Goal: Task Accomplishment & Management: Manage account settings

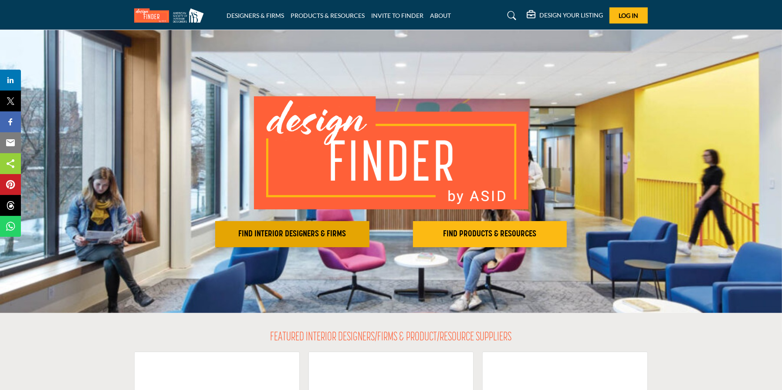
click at [303, 233] on h2 "FIND INTERIOR DESIGNERS & FIRMS" at bounding box center [292, 234] width 149 height 10
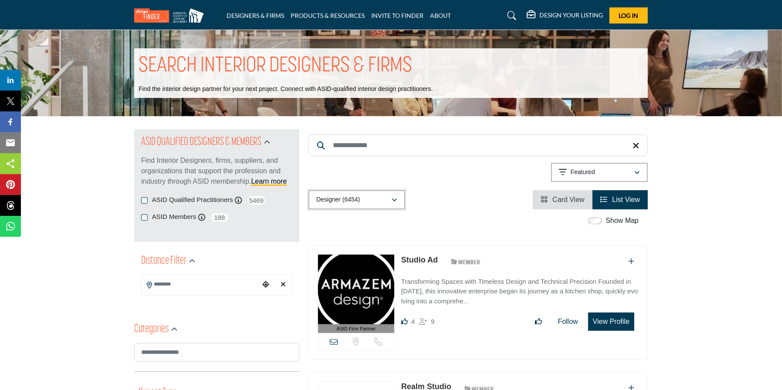
click at [396, 198] on icon "button" at bounding box center [394, 200] width 5 height 6
click at [245, 280] on input "Search Location" at bounding box center [201, 284] width 118 height 17
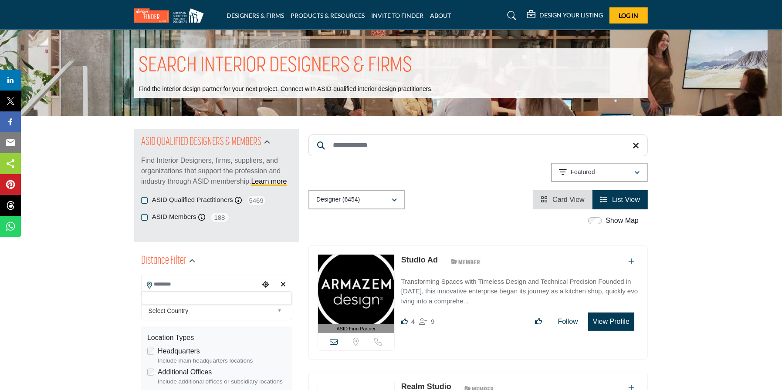
click at [193, 297] on div at bounding box center [217, 298] width 150 height 13
click at [191, 310] on span "Select Country" at bounding box center [211, 311] width 125 height 10
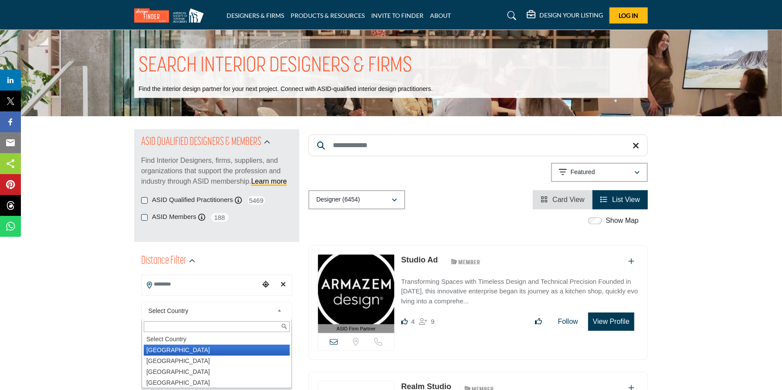
click at [179, 349] on li "United States" at bounding box center [217, 350] width 146 height 11
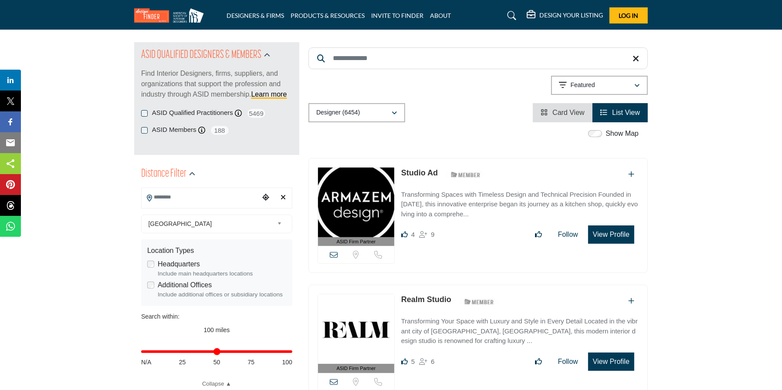
scroll to position [131, 0]
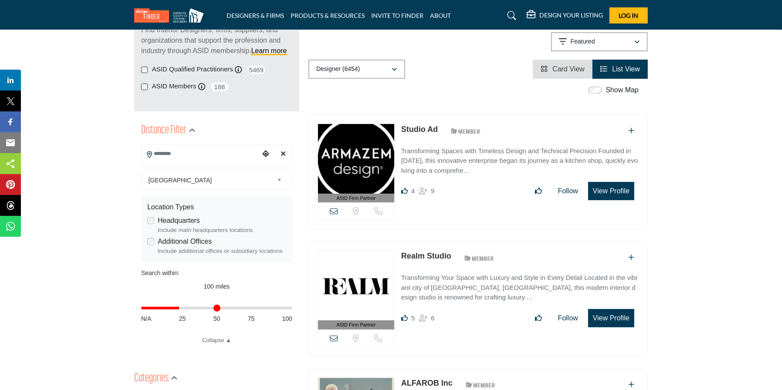
drag, startPoint x: 181, startPoint y: 309, endPoint x: 237, endPoint y: 358, distance: 75.0
click at [181, 309] on input "Distance in miles" at bounding box center [216, 309] width 151 height 2
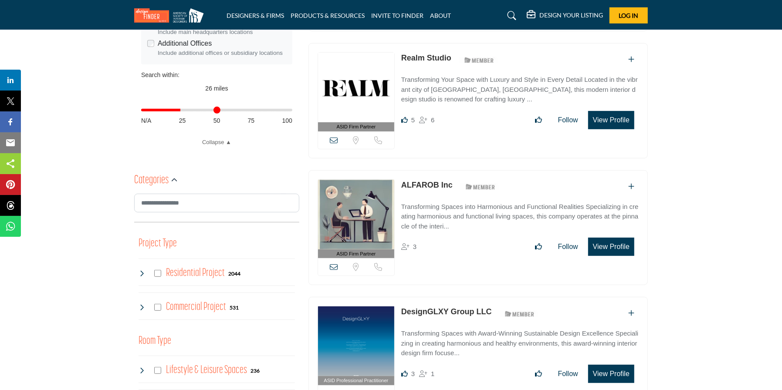
scroll to position [345, 0]
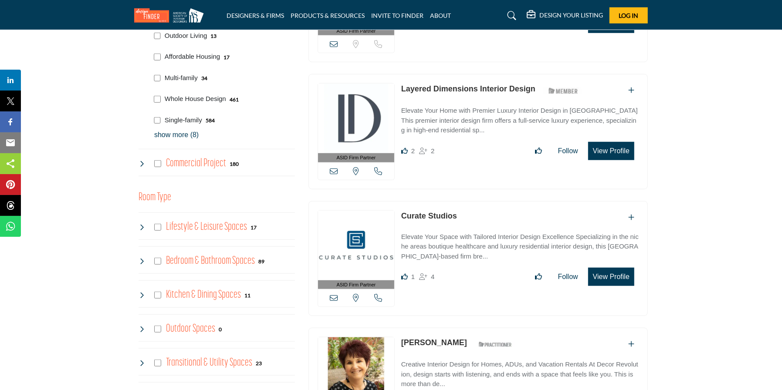
scroll to position [610, 0]
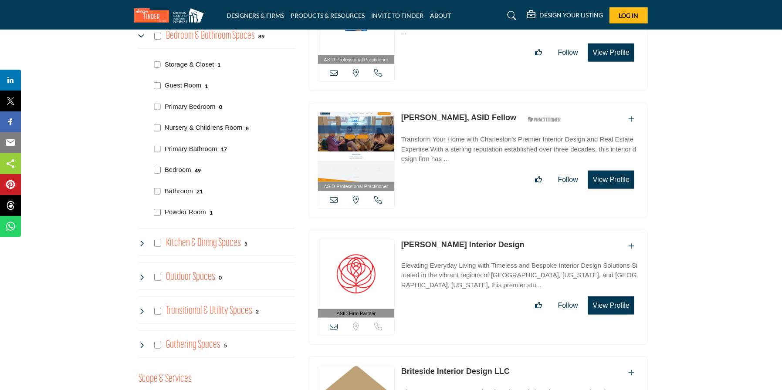
scroll to position [828, 0]
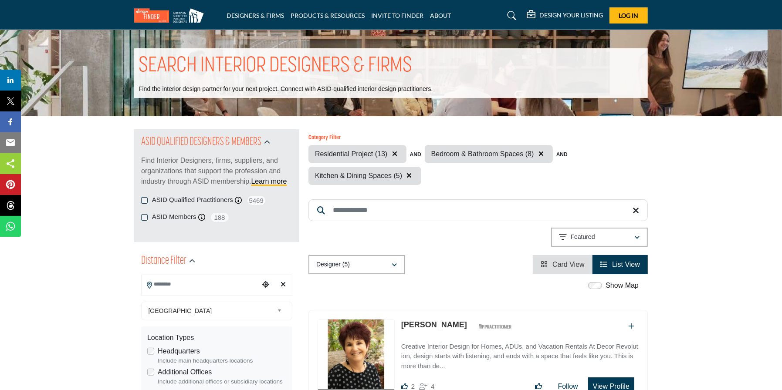
scroll to position [87, 0]
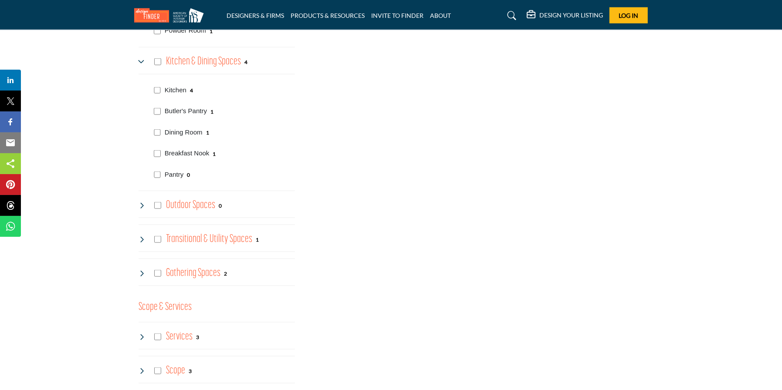
scroll to position [1046, 0]
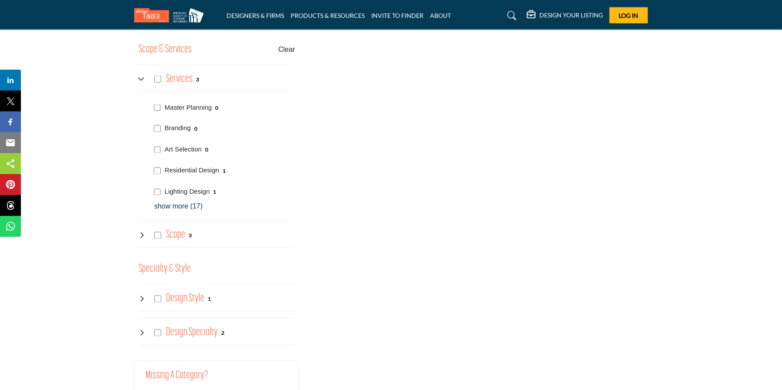
scroll to position [1280, 0]
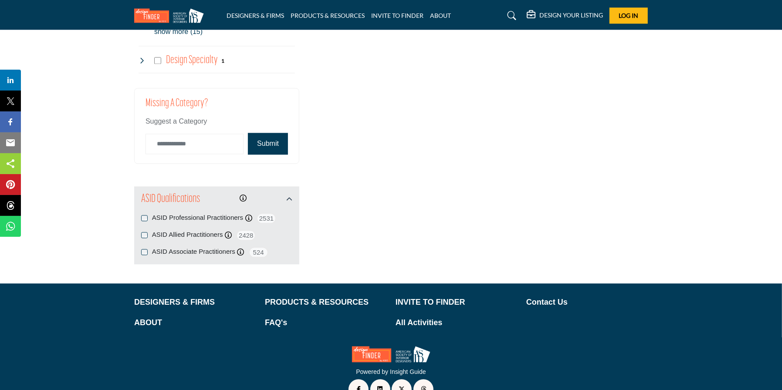
scroll to position [1674, 0]
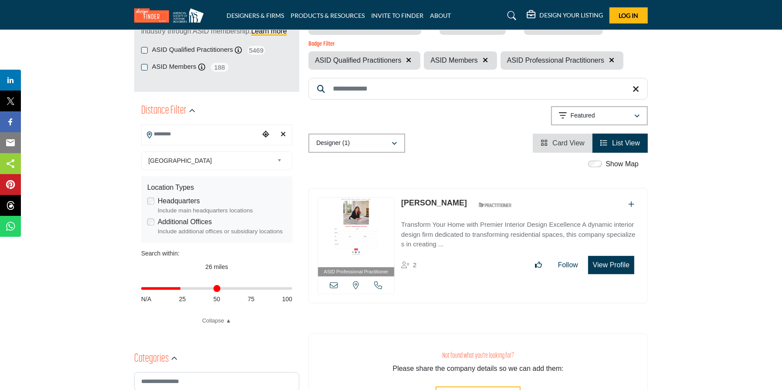
scroll to position [131, 0]
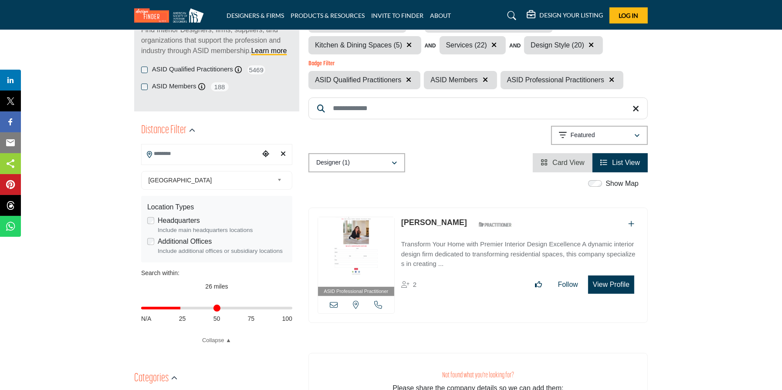
click at [266, 153] on icon "Choose your current location" at bounding box center [265, 153] width 7 height 7
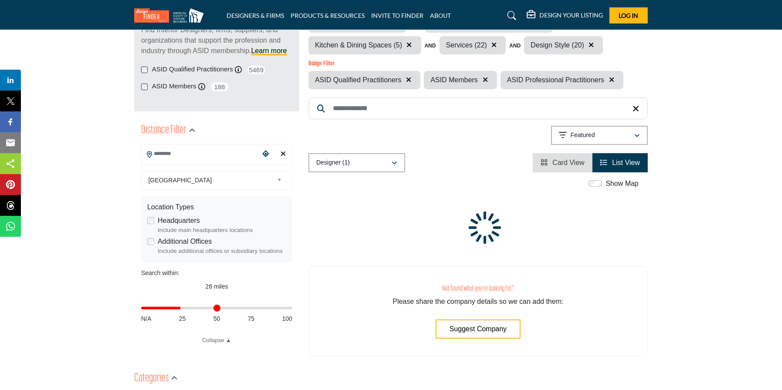
click at [284, 152] on icon "Clear search location" at bounding box center [283, 153] width 5 height 7
type input "***"
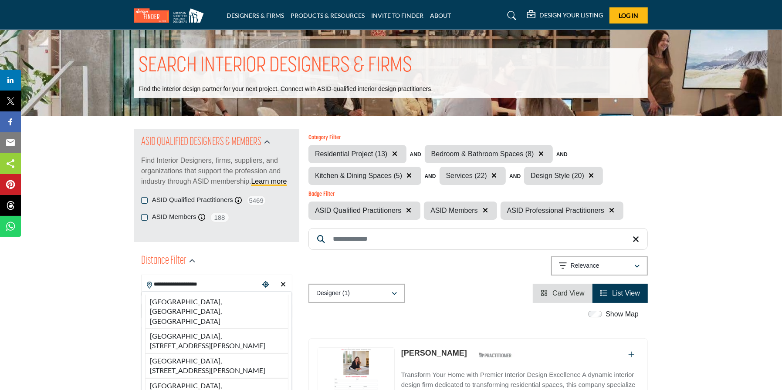
click at [220, 300] on li "Bloomfield Hills, MI, USA" at bounding box center [216, 312] width 143 height 34
type input "**********"
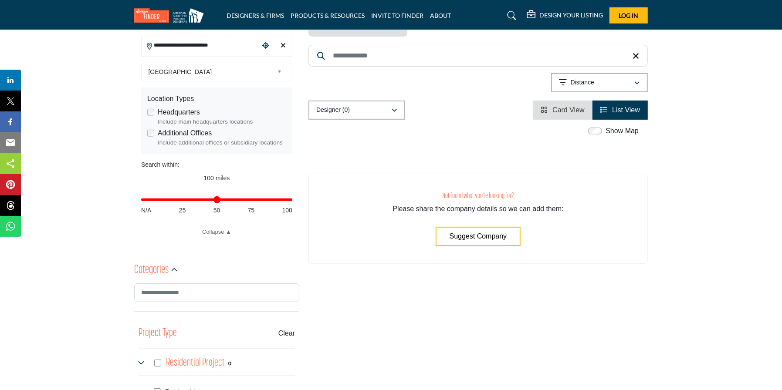
scroll to position [218, 0]
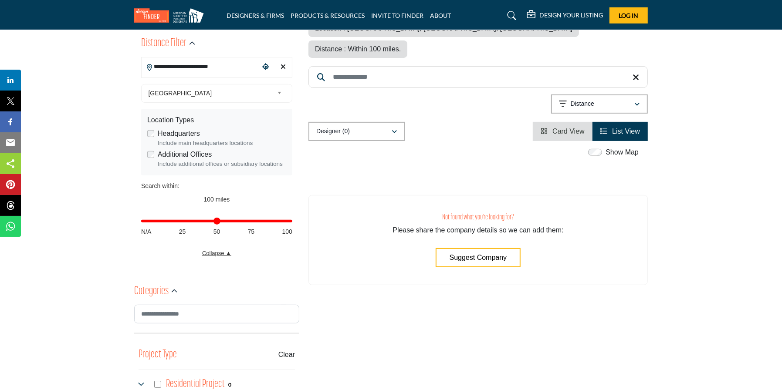
drag, startPoint x: 178, startPoint y: 221, endPoint x: 211, endPoint y: 251, distance: 44.8
type input "**"
click at [178, 221] on input "Distance in miles" at bounding box center [216, 221] width 151 height 2
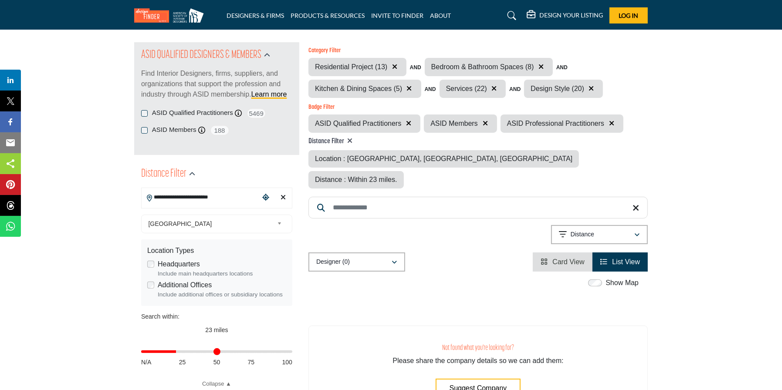
scroll to position [131, 0]
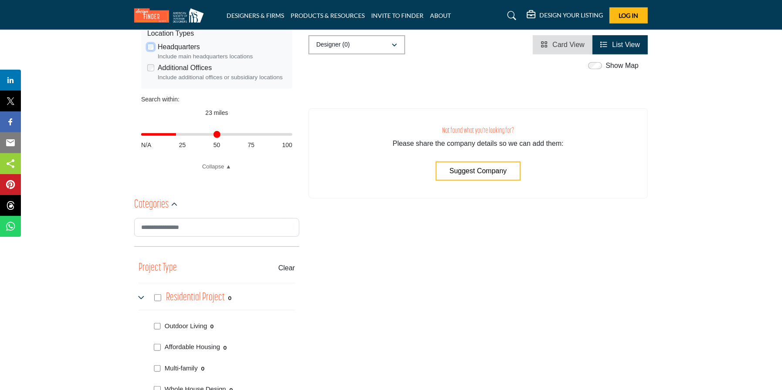
scroll to position [305, 0]
click at [174, 202] on icon "button" at bounding box center [174, 204] width 6 height 6
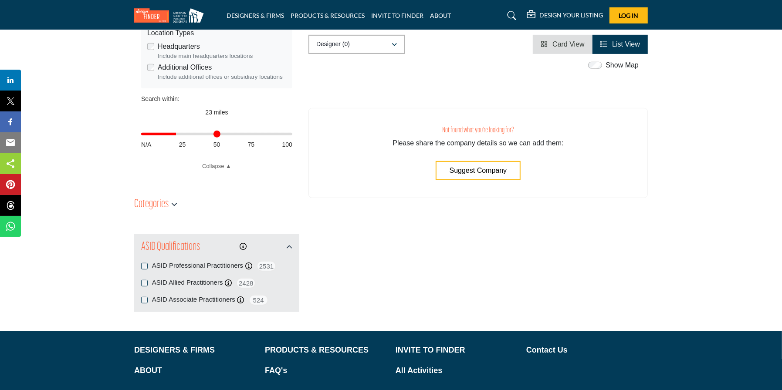
click at [375, 255] on div "Category Filter Outdoor Living Affordable Housing Multi-family Whole House Desi…" at bounding box center [478, 71] width 349 height 494
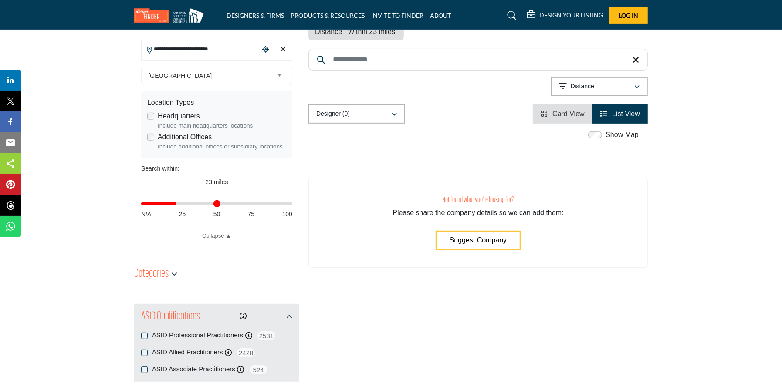
click at [288, 225] on div "Distance in miles N/A 25 50 75 100" at bounding box center [216, 208] width 151 height 34
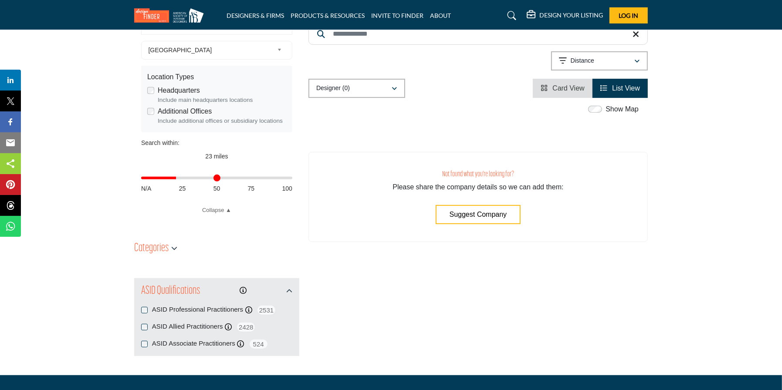
scroll to position [261, 0]
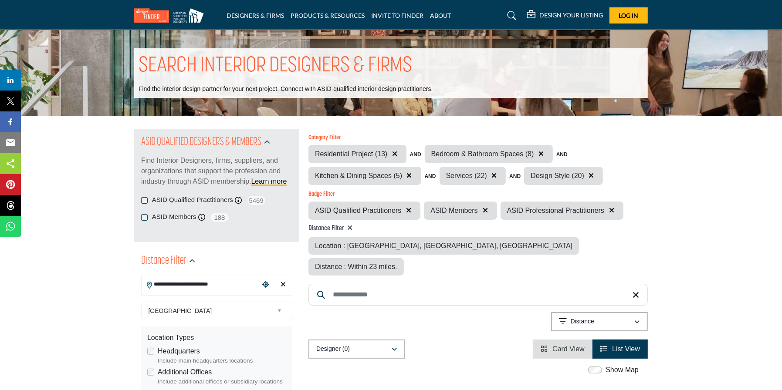
click at [386, 284] on input "Search Keyword" at bounding box center [478, 295] width 339 height 22
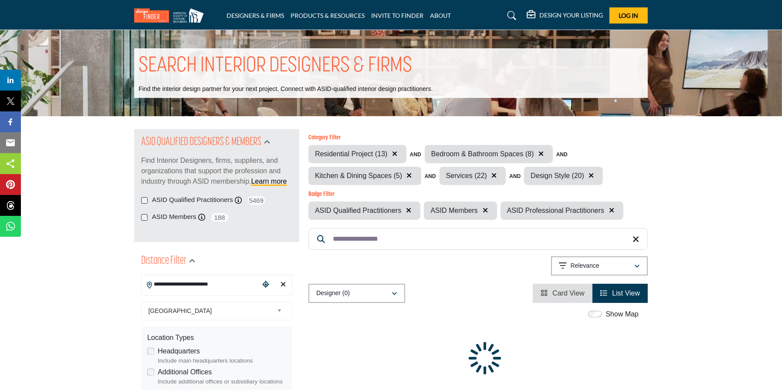
type input "**********"
click at [396, 291] on icon "button" at bounding box center [394, 294] width 5 height 6
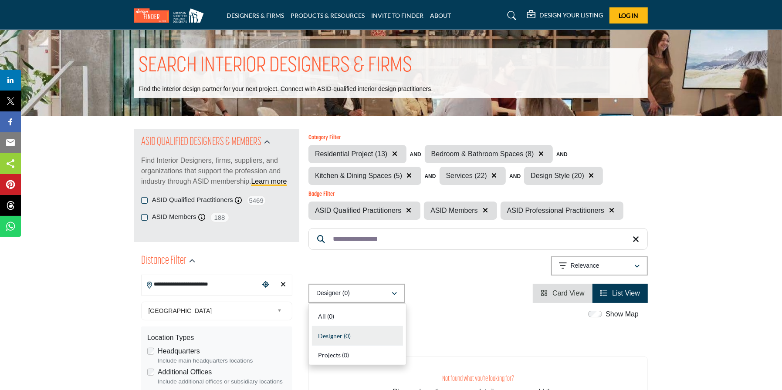
click at [441, 261] on div "**********" at bounding box center [478, 268] width 339 height 22
click at [639, 265] on icon "button" at bounding box center [636, 267] width 5 height 6
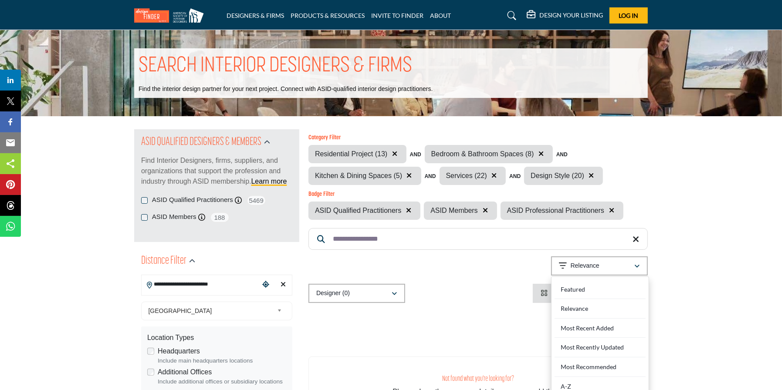
click at [442, 269] on div "**********" at bounding box center [478, 268] width 339 height 22
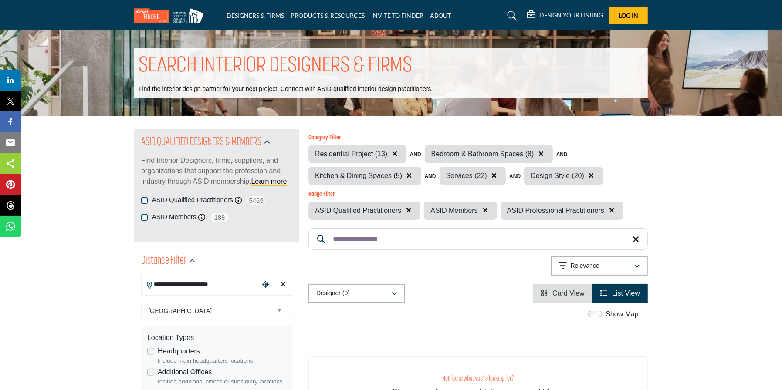
click at [565, 11] on div "DESIGN YOUR LISTING" at bounding box center [565, 15] width 76 height 10
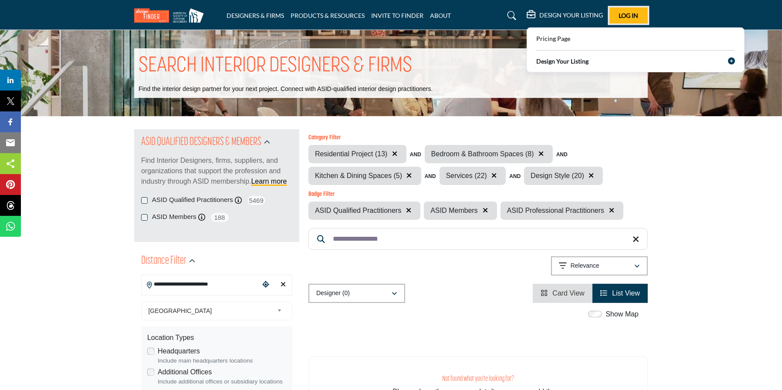
click at [633, 12] on span "Log In" at bounding box center [629, 15] width 20 height 7
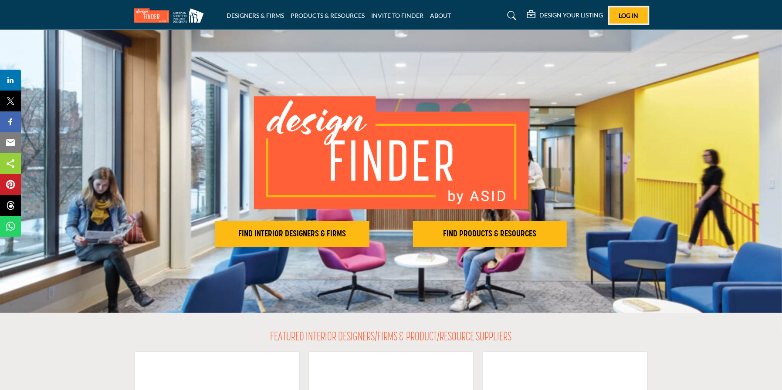
click at [633, 12] on span "Log In" at bounding box center [629, 15] width 20 height 7
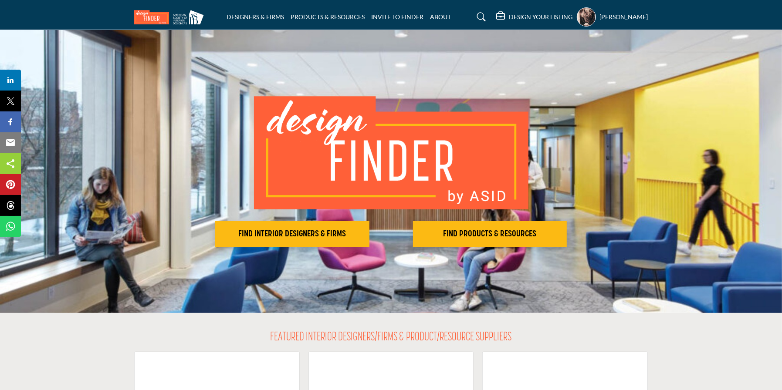
click at [509, 14] on h5 "DESIGN YOUR LISTING" at bounding box center [541, 17] width 64 height 8
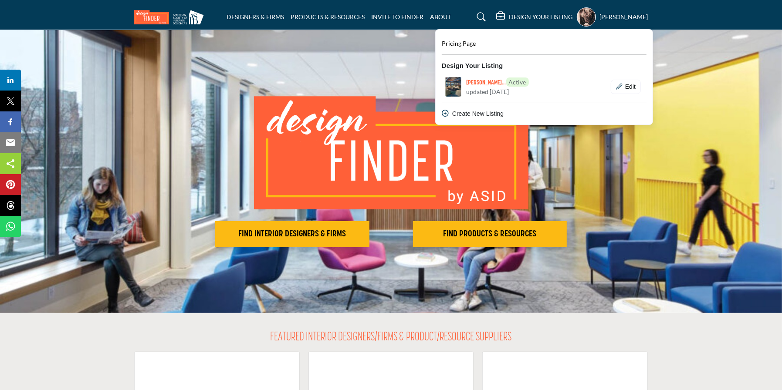
click at [483, 47] on div "Pricing Page" at bounding box center [544, 44] width 205 height 10
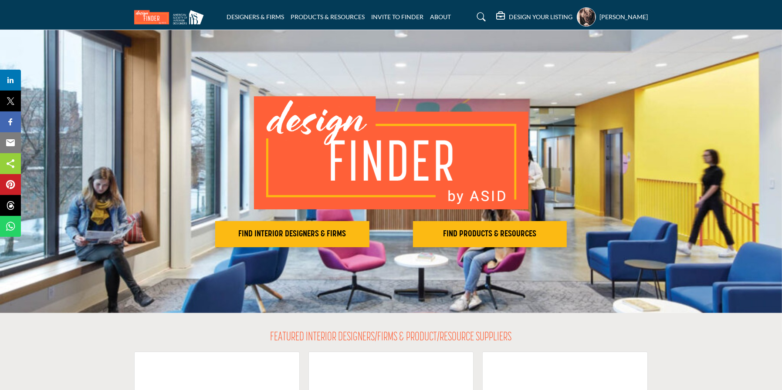
click at [509, 13] on h5 "DESIGN YOUR LISTING" at bounding box center [541, 17] width 64 height 8
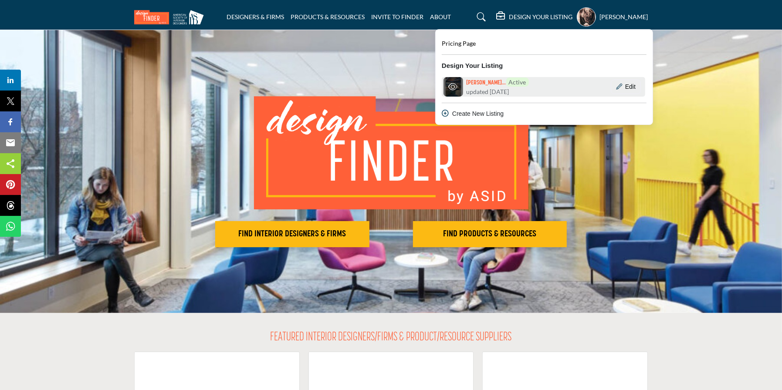
click at [529, 88] on div "Karen Sellenra... Active updated 1 month ago" at bounding box center [507, 87] width 81 height 19
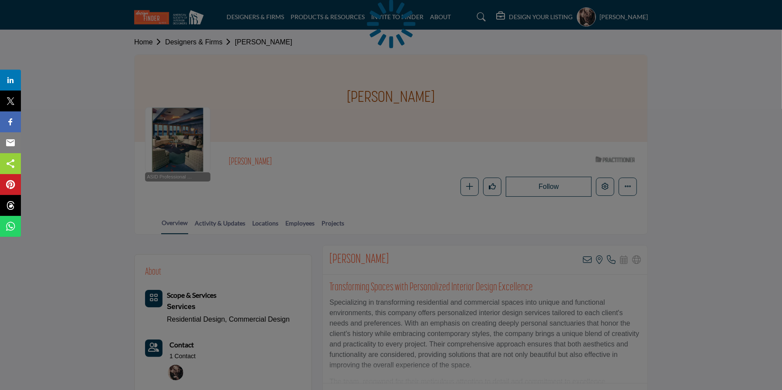
scroll to position [87, 0]
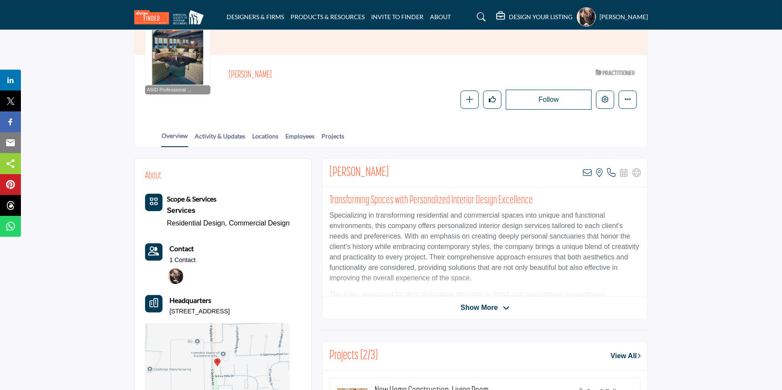
click at [155, 198] on icon "Category Icon" at bounding box center [153, 201] width 9 height 9
click at [154, 197] on icon "Category Icon" at bounding box center [153, 201] width 9 height 9
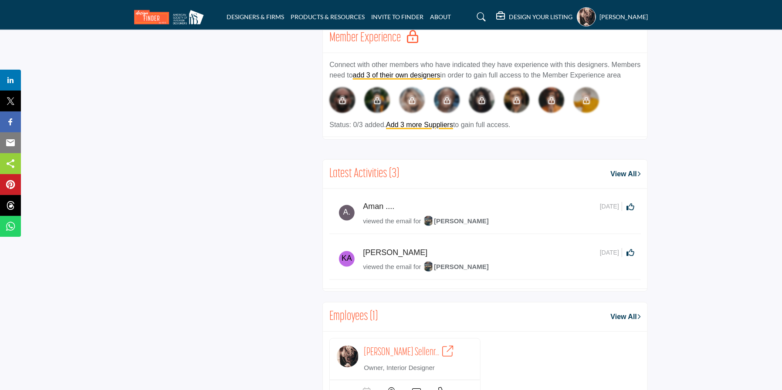
scroll to position [697, 0]
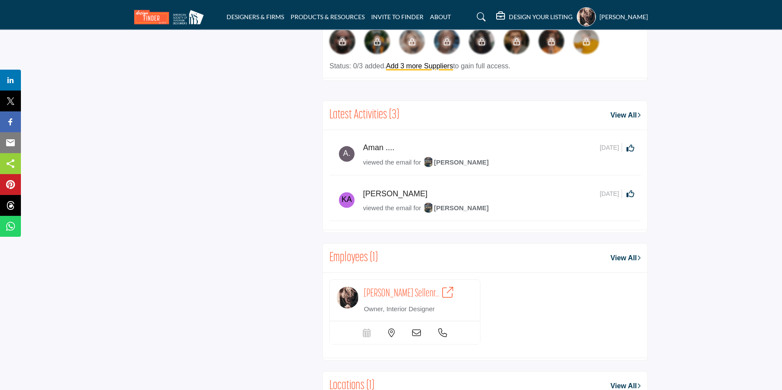
click at [621, 110] on link "View All" at bounding box center [626, 115] width 30 height 10
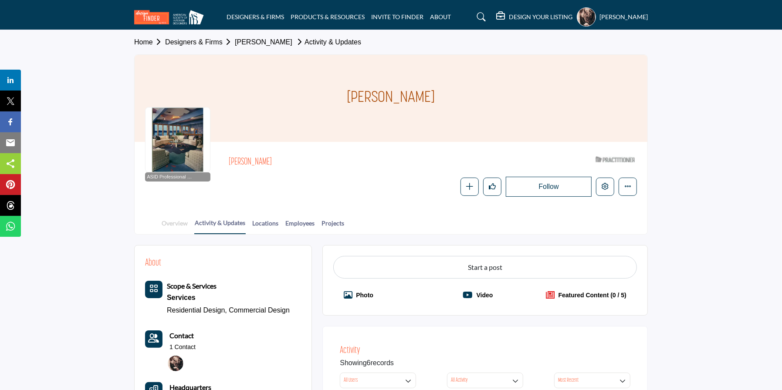
click at [176, 220] on link "Overview" at bounding box center [174, 226] width 27 height 15
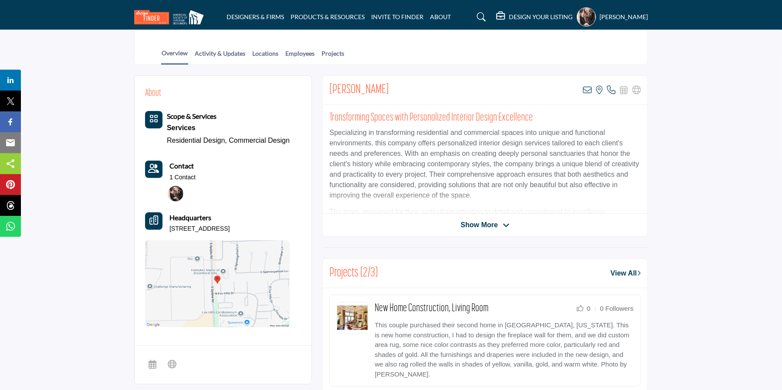
scroll to position [174, 0]
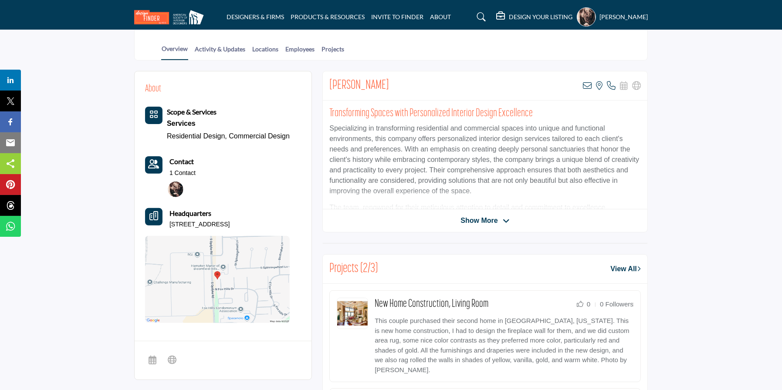
click at [503, 219] on icon at bounding box center [506, 221] width 7 height 8
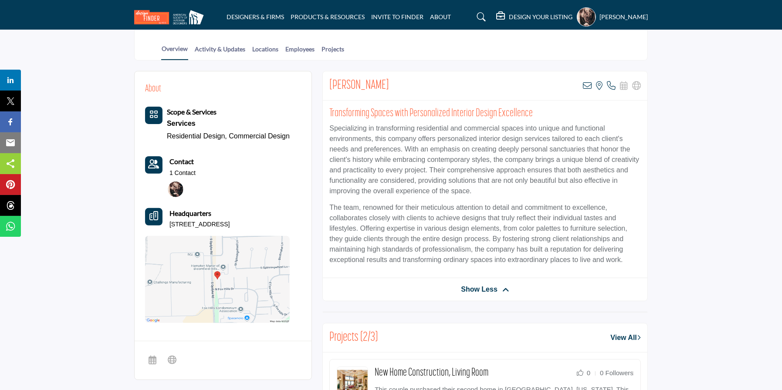
click at [488, 288] on span "Show Less" at bounding box center [479, 290] width 37 height 10
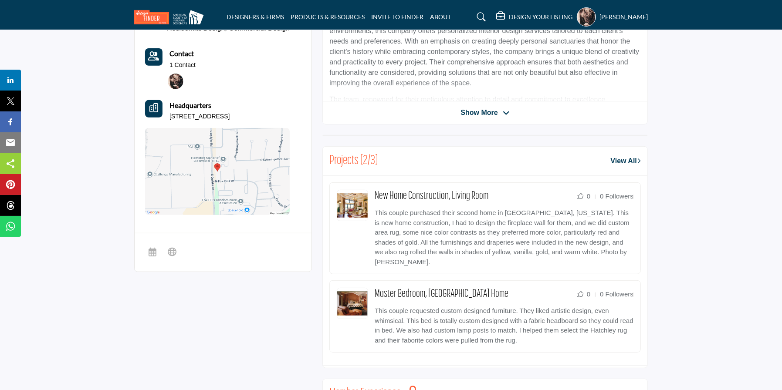
scroll to position [261, 0]
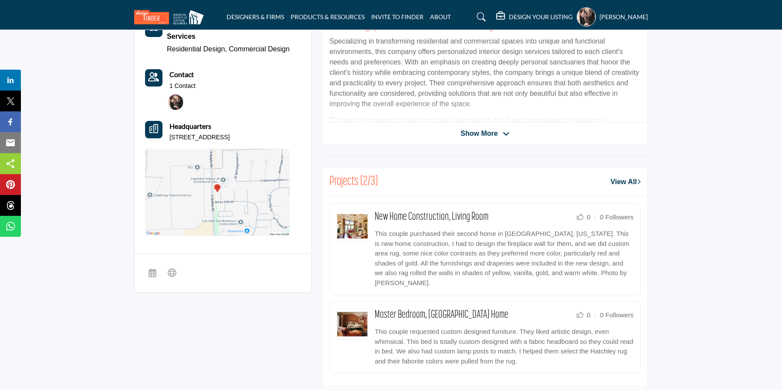
click at [624, 177] on link "View All" at bounding box center [626, 182] width 30 height 10
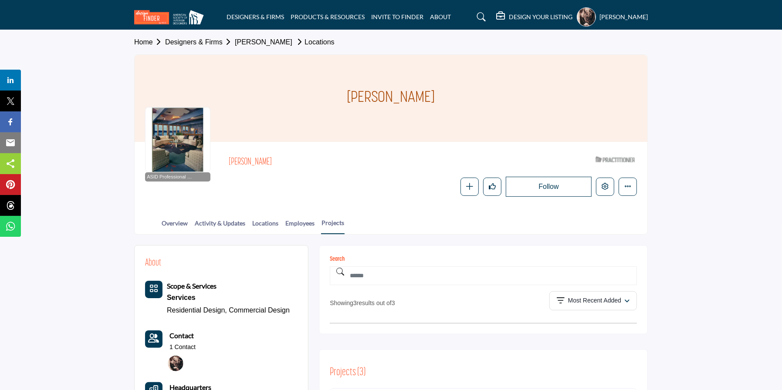
click at [170, 285] on b "Scope & Services" at bounding box center [192, 286] width 50 height 8
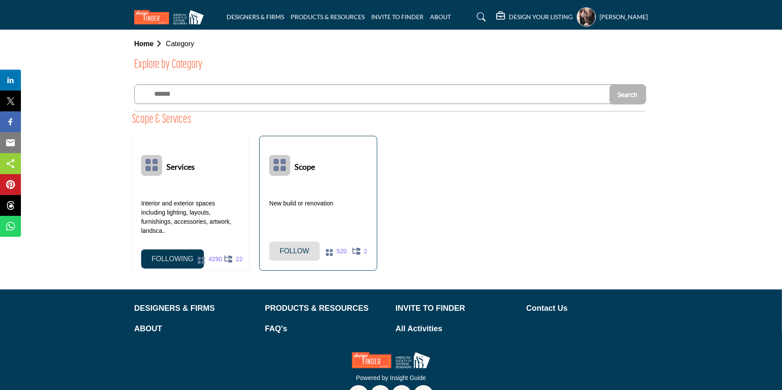
click at [285, 247] on p "Follow" at bounding box center [295, 251] width 30 height 10
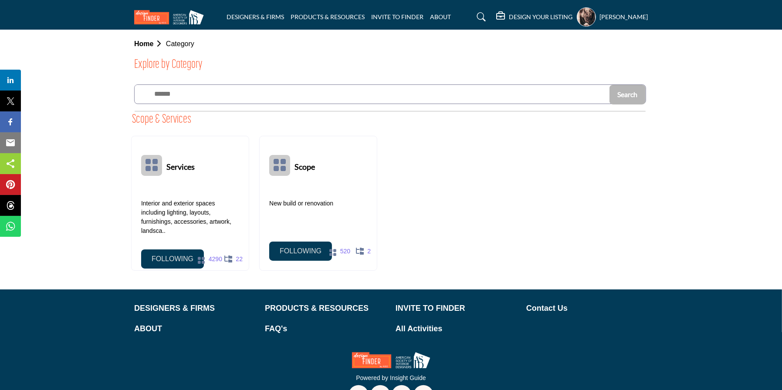
click at [234, 94] on input "text" at bounding box center [371, 94] width 473 height 18
click at [624, 91] on span "Search" at bounding box center [628, 94] width 20 height 8
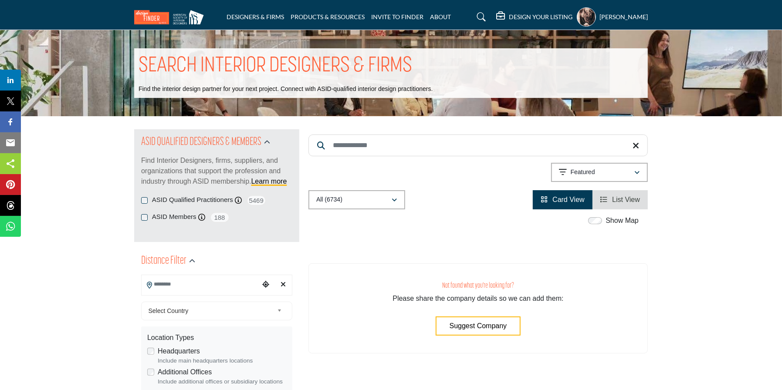
click at [509, 13] on h5 "DESIGN YOUR LISTING" at bounding box center [541, 17] width 64 height 8
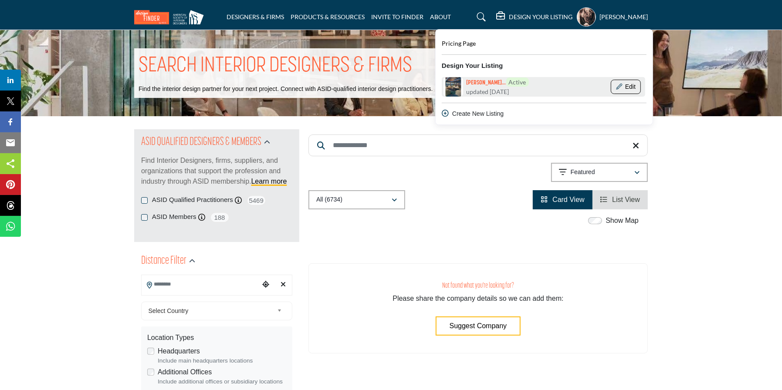
click at [611, 87] on button "Edit" at bounding box center [626, 87] width 30 height 15
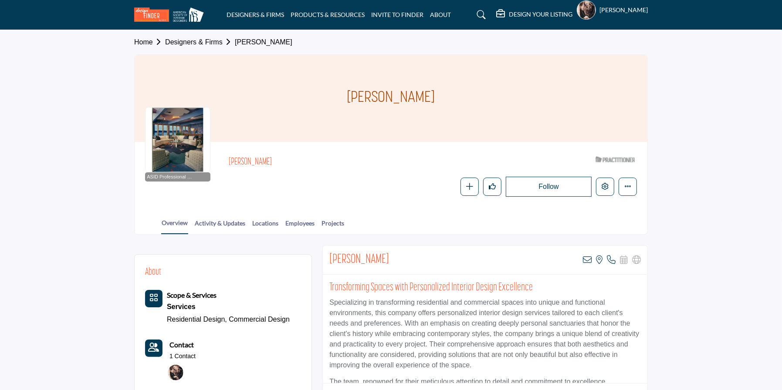
click at [0, 0] on div at bounding box center [0, 0] width 0 height 0
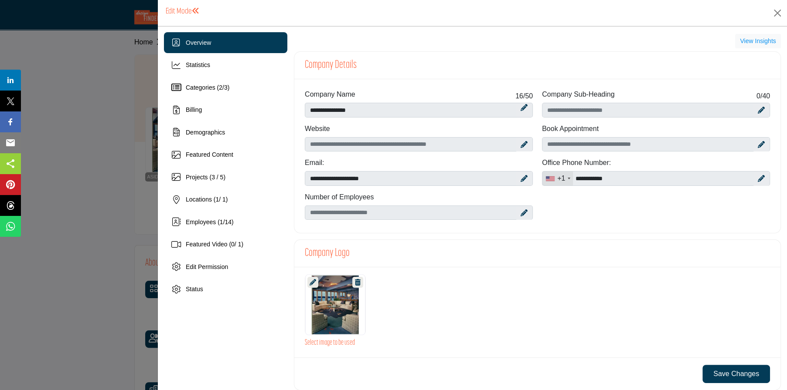
click at [521, 142] on icon at bounding box center [523, 144] width 7 height 7
click at [426, 142] on input "Enter company website" at bounding box center [419, 144] width 228 height 15
type input "*"
type input "**********"
click at [520, 210] on icon at bounding box center [523, 213] width 7 height 7
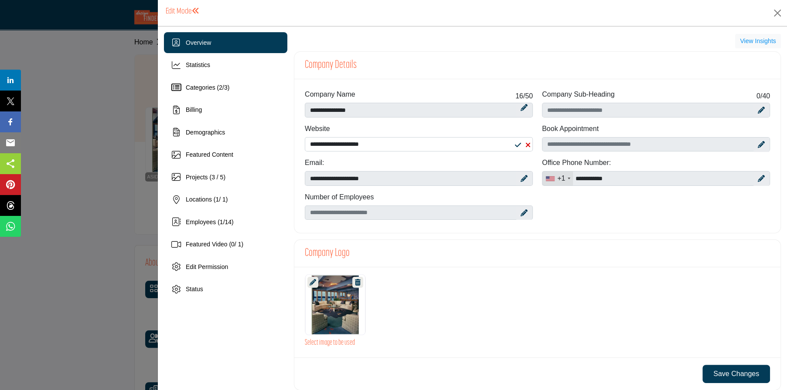
drag, startPoint x: 360, startPoint y: 210, endPoint x: 427, endPoint y: 250, distance: 77.8
click at [440, 251] on div "Company Logo" at bounding box center [537, 253] width 486 height 27
click at [251, 173] on div "Projects (3 / 5)" at bounding box center [225, 177] width 123 height 21
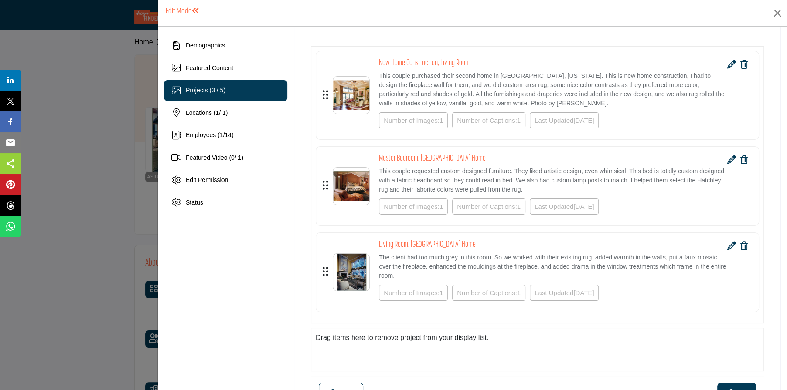
scroll to position [131, 0]
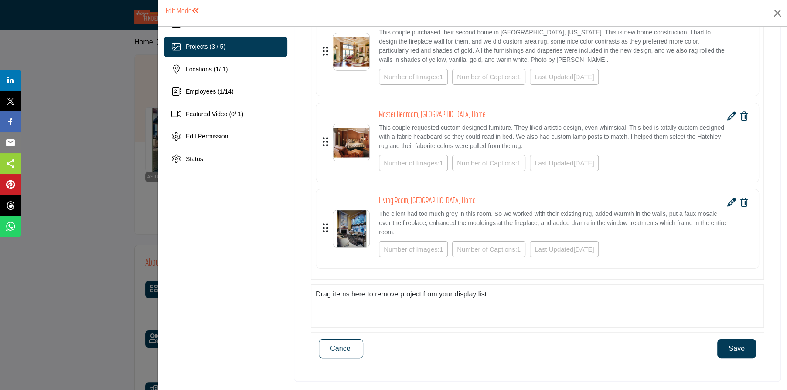
click at [727, 198] on icon at bounding box center [731, 202] width 9 height 9
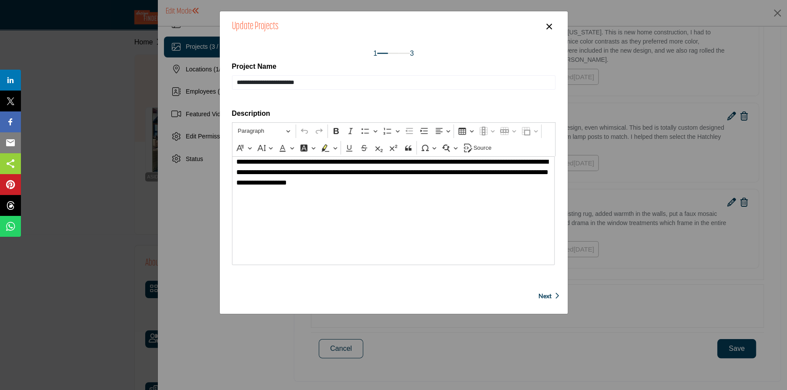
click at [548, 22] on button "×" at bounding box center [549, 25] width 13 height 17
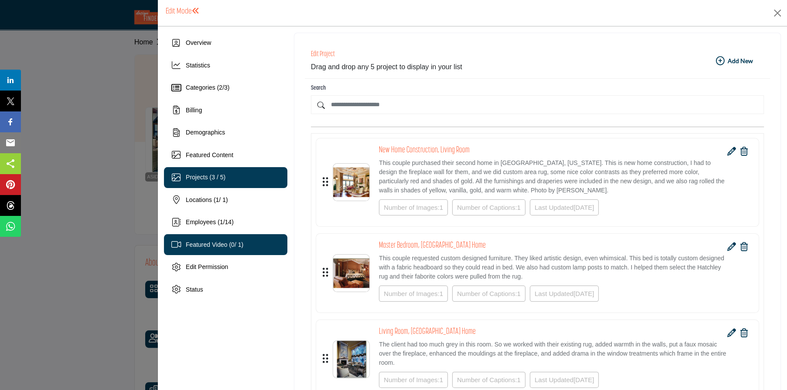
click at [215, 241] on span "Featured Video ( 0 / 1)" at bounding box center [215, 244] width 58 height 7
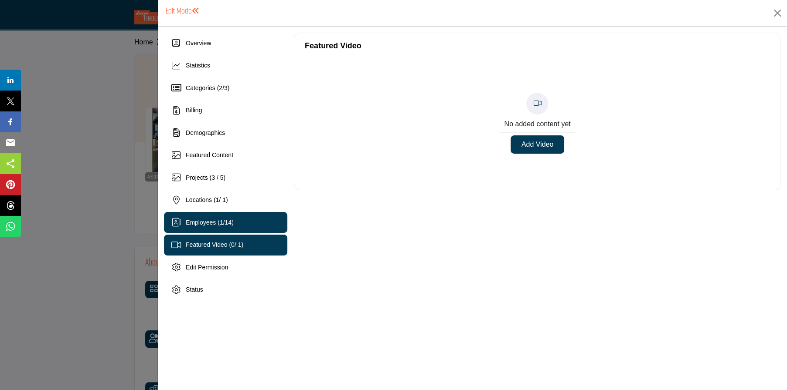
click at [256, 218] on div "Employees ( 1 / 14 )" at bounding box center [225, 222] width 123 height 21
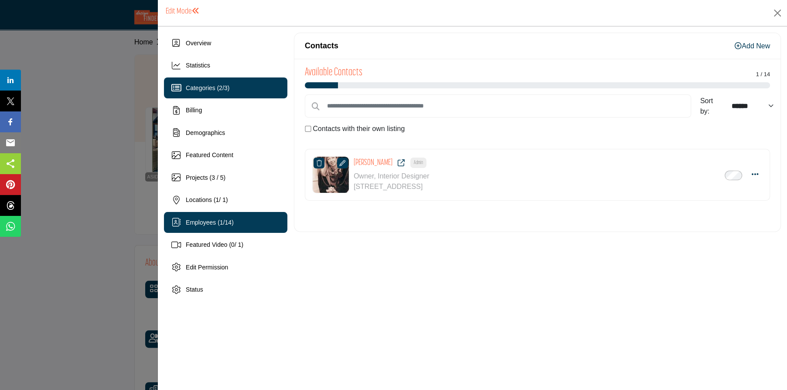
click at [224, 83] on div "Categories ( 2 / 3 )" at bounding box center [225, 88] width 123 height 21
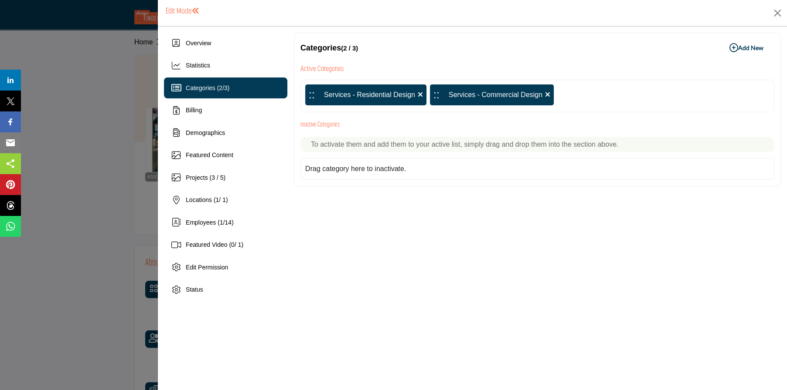
click at [388, 91] on div ":: Services - Residential Design" at bounding box center [365, 95] width 121 height 21
drag, startPoint x: 386, startPoint y: 91, endPoint x: 607, endPoint y: 250, distance: 271.9
click at [607, 251] on div "Categories (2 / 3) Add New Add New Active Categories :: Services - Residential …" at bounding box center [537, 167] width 487 height 268
click at [748, 44] on b "Add New Add New" at bounding box center [746, 48] width 34 height 9
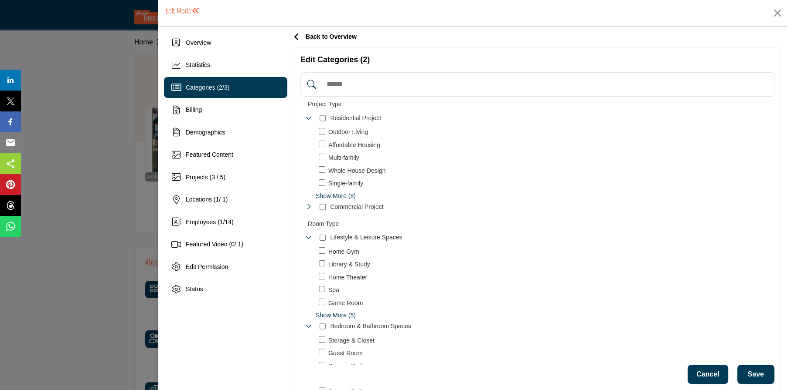
click at [350, 84] on input "Search Category" at bounding box center [546, 84] width 448 height 19
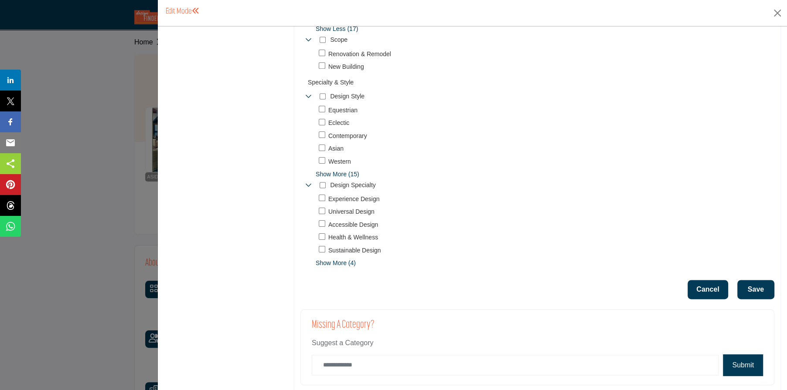
scroll to position [963, 0]
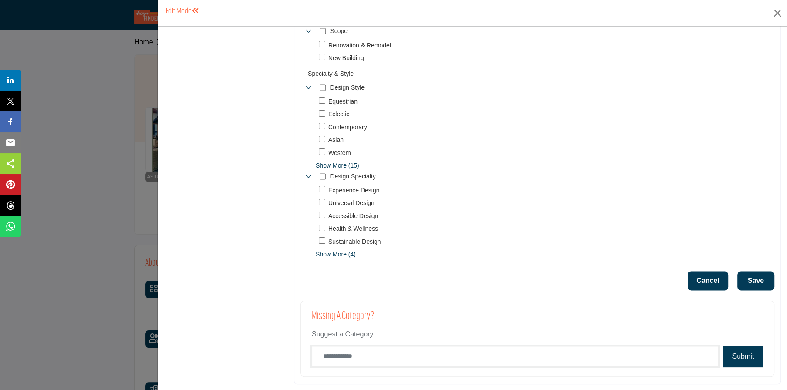
click at [361, 356] on input "Category Name" at bounding box center [515, 356] width 407 height 20
type input "**********"
click at [744, 354] on button "Submit" at bounding box center [742, 357] width 40 height 22
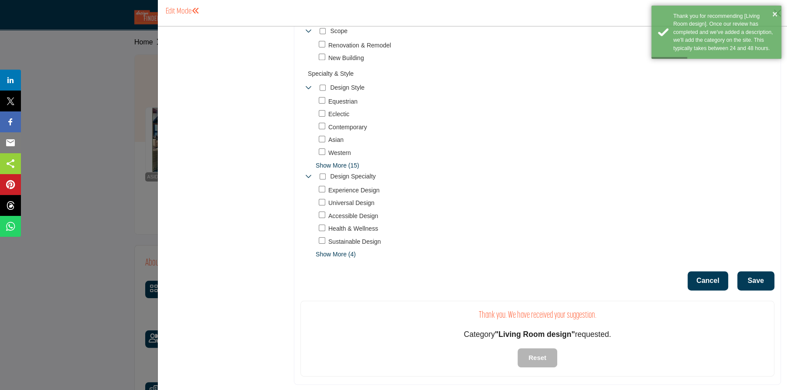
click at [753, 276] on button "Save" at bounding box center [755, 280] width 37 height 19
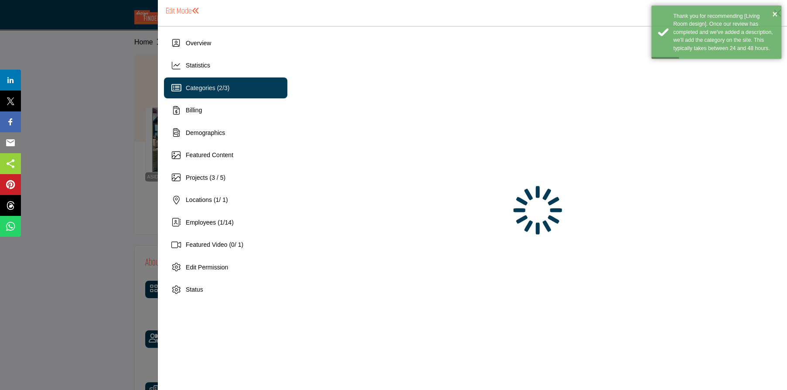
scroll to position [0, 0]
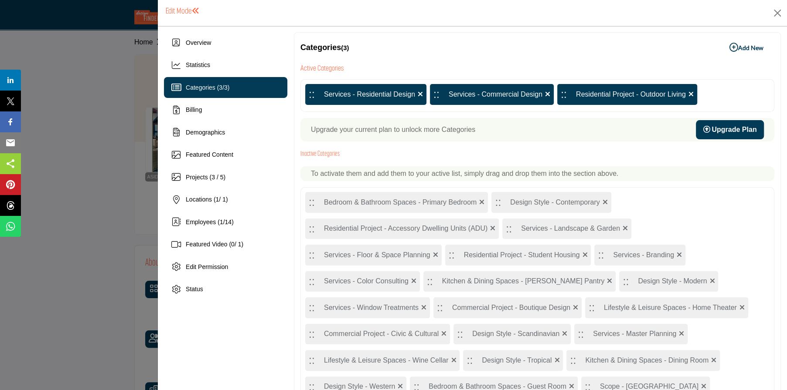
click at [244, 82] on div "Categories ( 3 / 3 )" at bounding box center [225, 87] width 123 height 21
click at [437, 129] on p "Upgrade your current plan to unlock more Categories" at bounding box center [393, 130] width 164 height 10
click at [716, 125] on link "Upgrade Plan" at bounding box center [729, 129] width 68 height 19
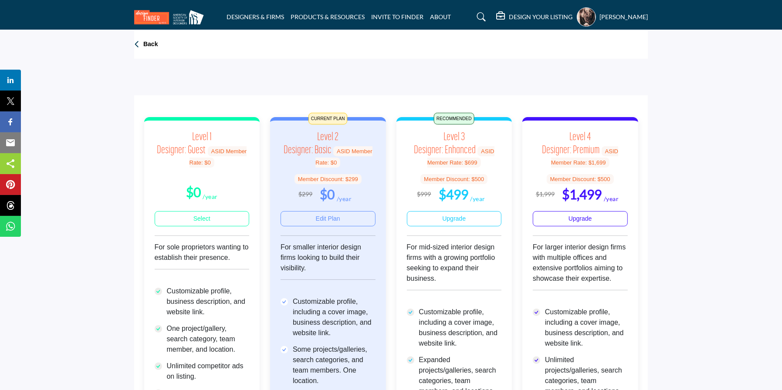
click at [148, 41] on p "Back" at bounding box center [150, 44] width 14 height 9
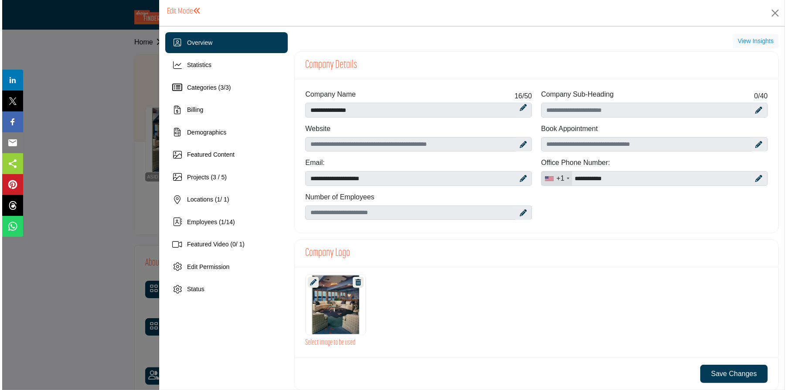
scroll to position [131, 0]
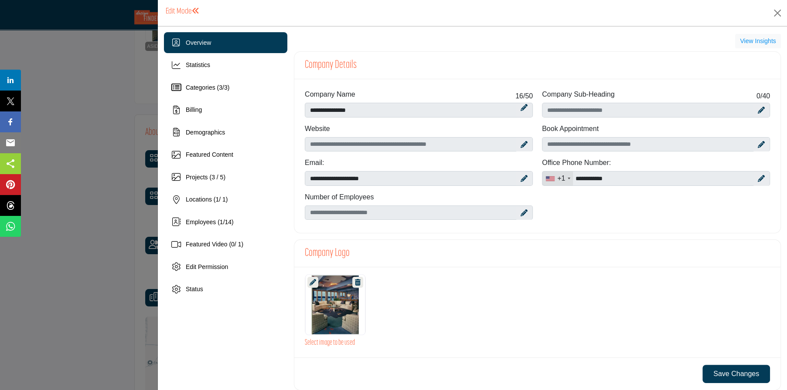
drag, startPoint x: 347, startPoint y: 210, endPoint x: 523, endPoint y: 212, distance: 176.0
click at [523, 212] on icon at bounding box center [523, 213] width 7 height 7
click at [521, 210] on icon at bounding box center [523, 213] width 7 height 7
click at [521, 207] on div at bounding box center [523, 213] width 15 height 14
click at [205, 87] on span "Categories ( 3 / 3 )" at bounding box center [208, 87] width 44 height 7
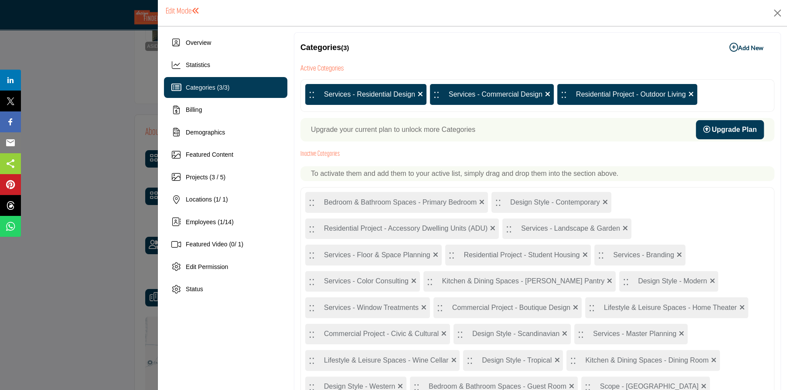
click at [350, 90] on div ":: Services - Residential Design" at bounding box center [365, 94] width 121 height 21
click at [234, 127] on div "Demographics" at bounding box center [225, 132] width 123 height 21
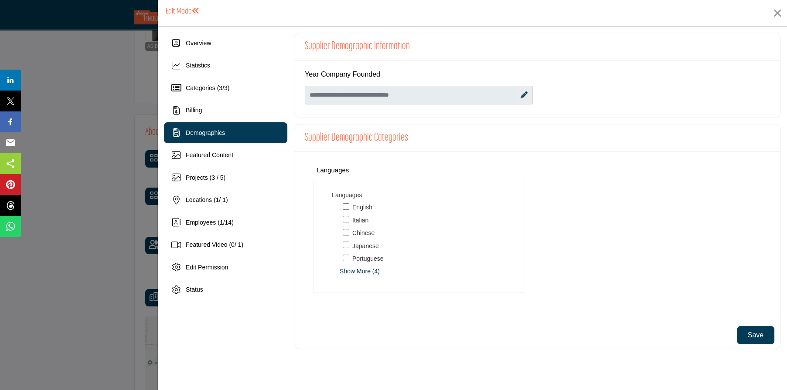
click at [525, 93] on icon at bounding box center [523, 95] width 7 height 7
click at [311, 94] on input "Enter value for Year Company Founded" at bounding box center [419, 95] width 228 height 19
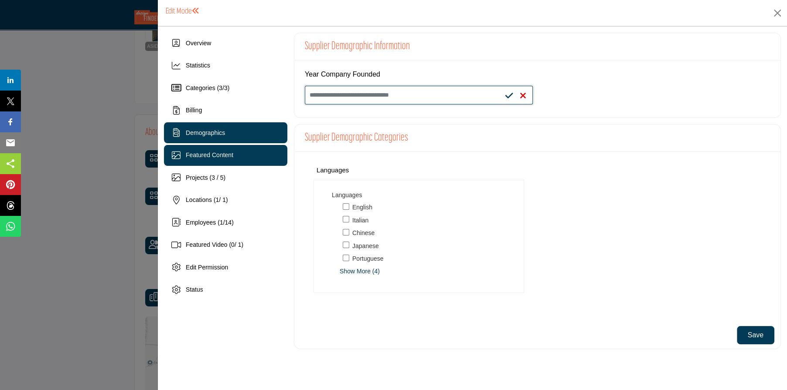
type input "****"
click at [244, 152] on div "Featured Content" at bounding box center [225, 155] width 123 height 21
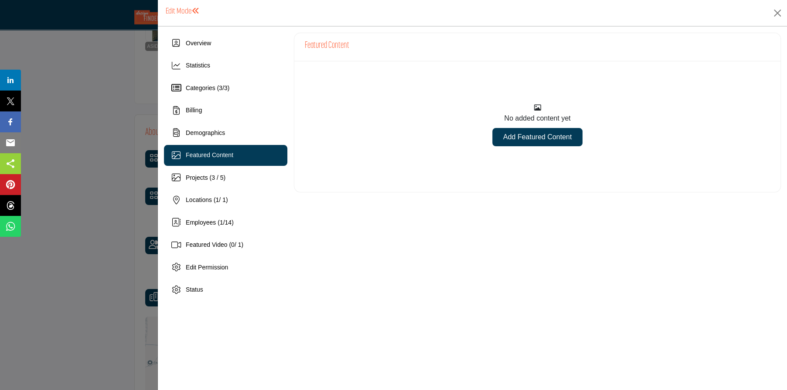
click at [519, 135] on link "Add Featured Content" at bounding box center [537, 137] width 90 height 18
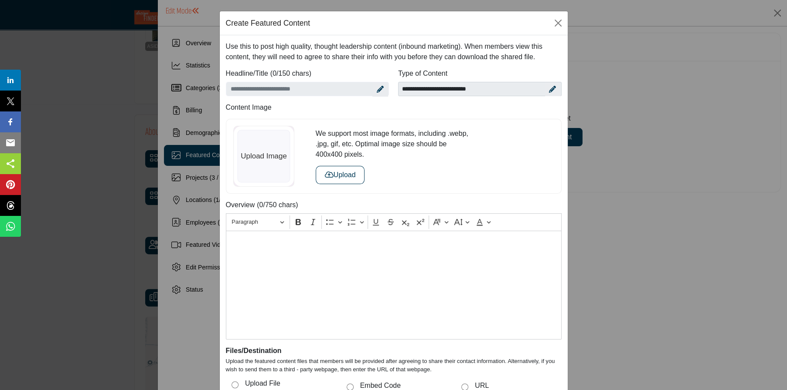
click at [270, 157] on div at bounding box center [263, 156] width 61 height 61
click at [340, 172] on button "Upload" at bounding box center [339, 175] width 49 height 18
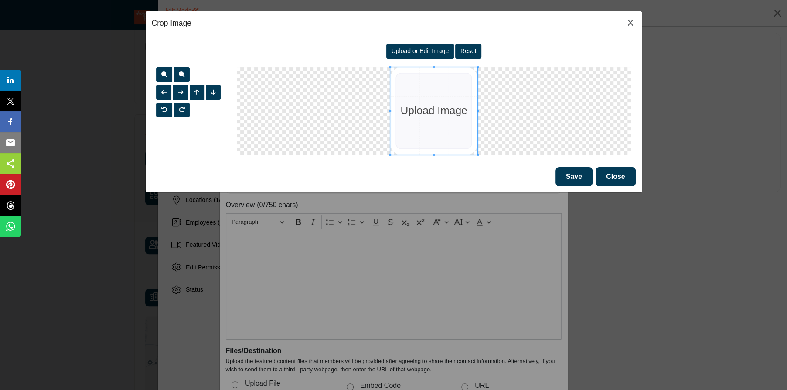
click at [426, 47] on span "Upload or Edit Image" at bounding box center [420, 50] width 58 height 7
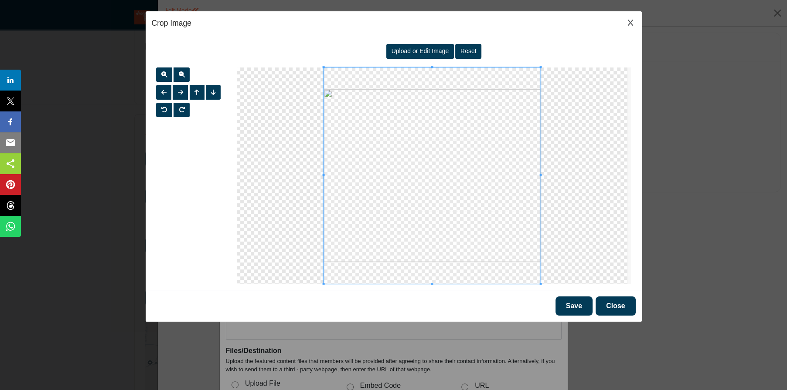
click at [573, 304] on button "Save" at bounding box center [573, 306] width 37 height 19
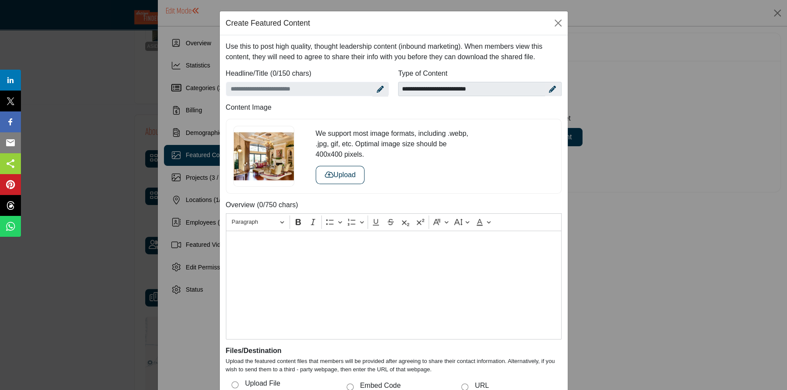
click at [231, 242] on p "Editor editing area: main" at bounding box center [393, 242] width 326 height 10
click at [305, 240] on p "**********" at bounding box center [393, 242] width 326 height 10
click at [361, 242] on p "**********" at bounding box center [393, 242] width 326 height 10
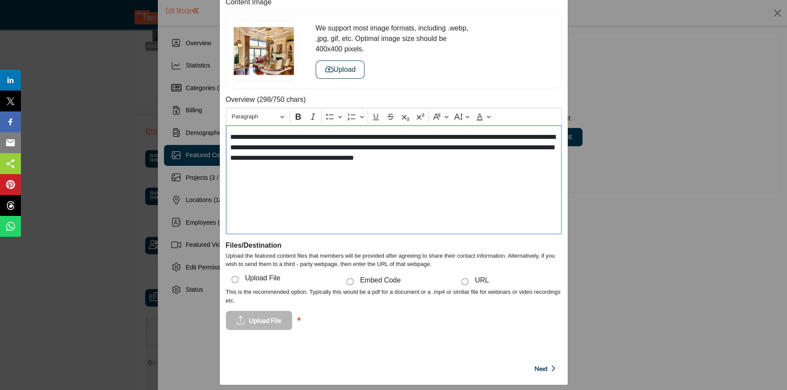
scroll to position [121, 0]
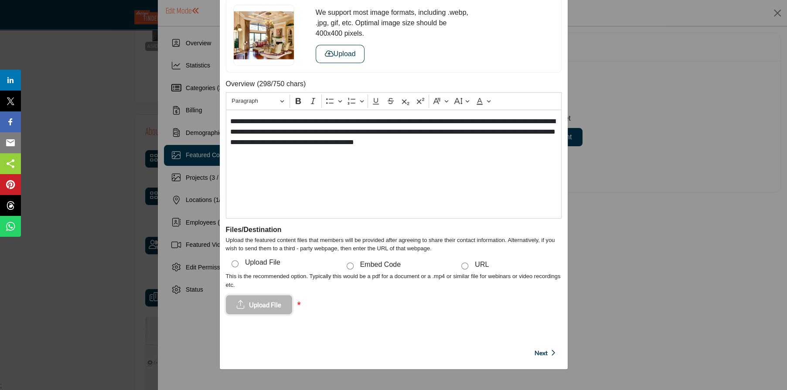
click at [268, 302] on span "Upload File" at bounding box center [265, 305] width 32 height 10
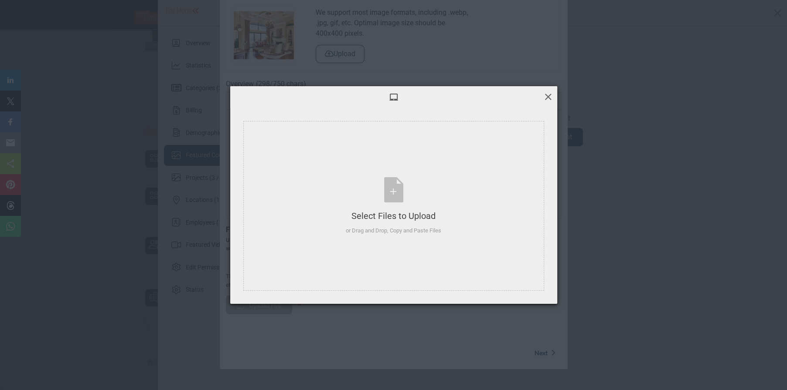
click at [548, 94] on span at bounding box center [548, 97] width 10 height 10
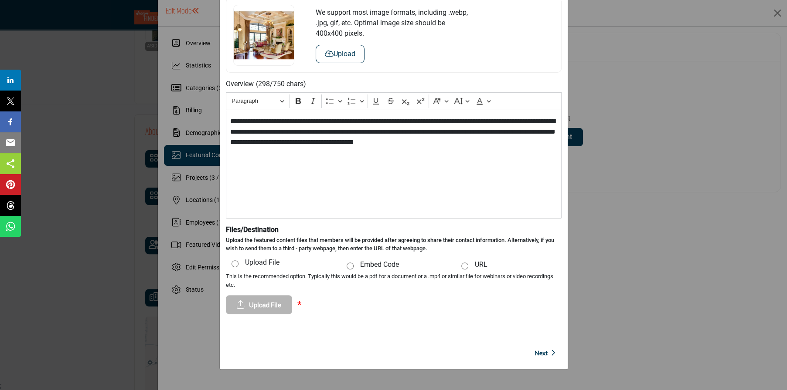
click at [542, 349] on span "Next" at bounding box center [540, 353] width 13 height 9
click at [263, 302] on span "Upload File" at bounding box center [265, 305] width 32 height 10
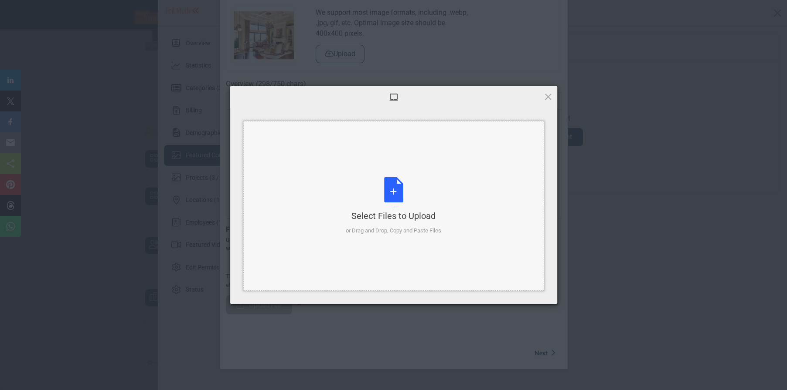
click at [391, 210] on div "Select Files to Upload" at bounding box center [393, 216] width 95 height 12
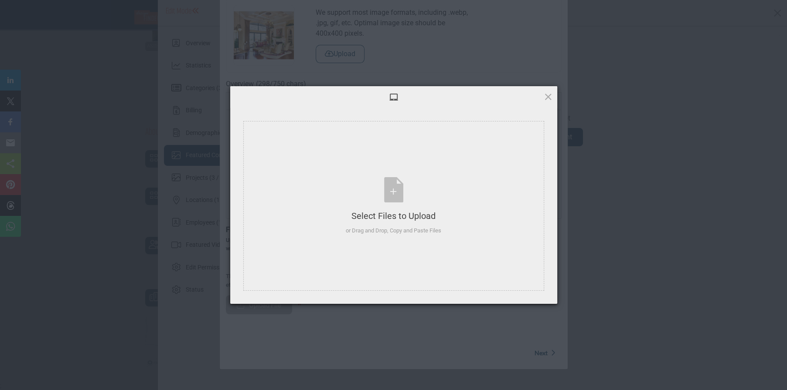
click at [546, 95] on span at bounding box center [548, 97] width 10 height 10
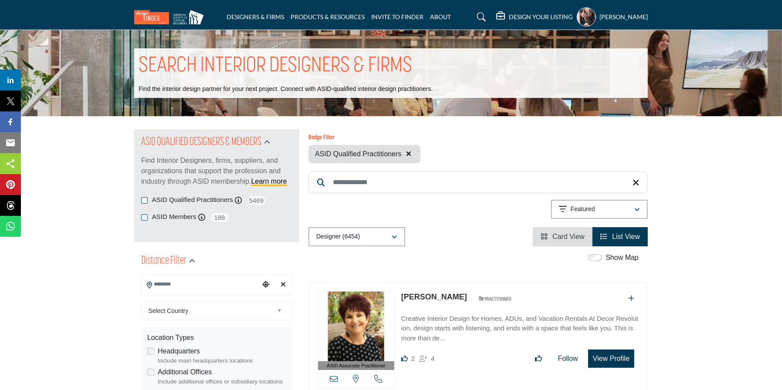
scroll to position [87, 0]
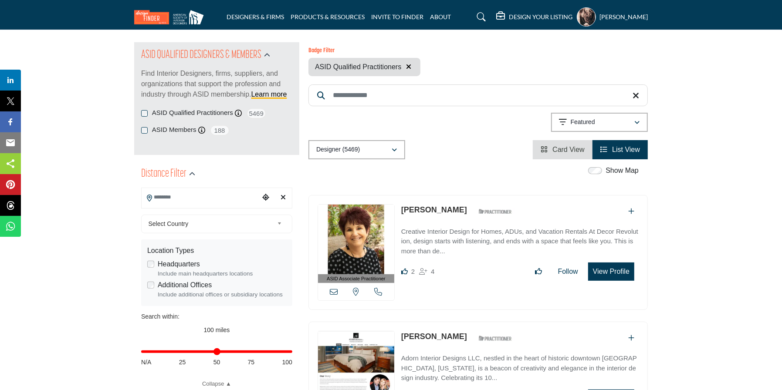
drag, startPoint x: 175, startPoint y: 200, endPoint x: 181, endPoint y: 198, distance: 6.9
click at [175, 200] on input "Search Location" at bounding box center [201, 197] width 118 height 17
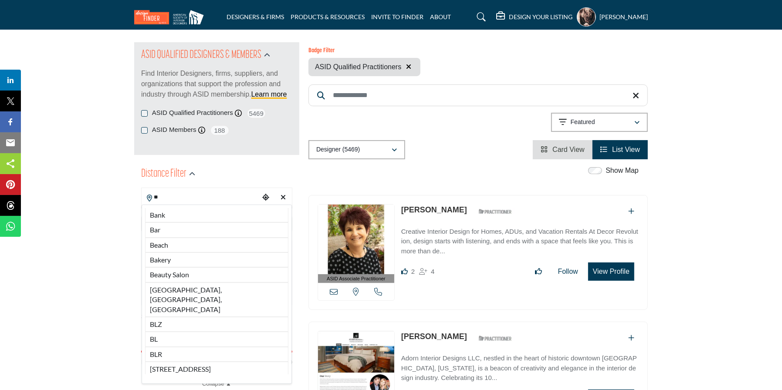
click at [182, 197] on input "**" at bounding box center [201, 197] width 118 height 17
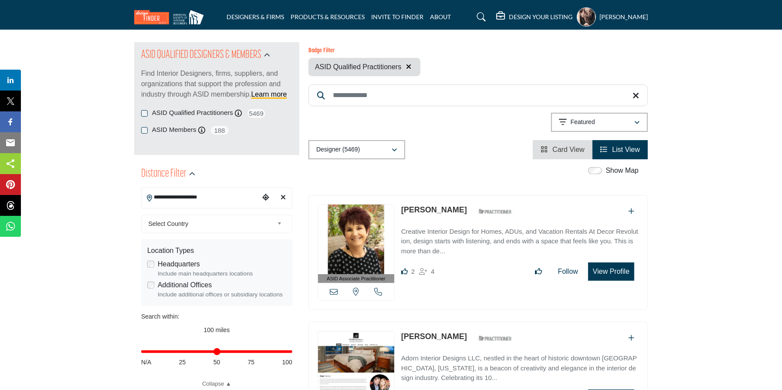
type input "**********"
click at [195, 222] on span "Select Country" at bounding box center [211, 224] width 125 height 10
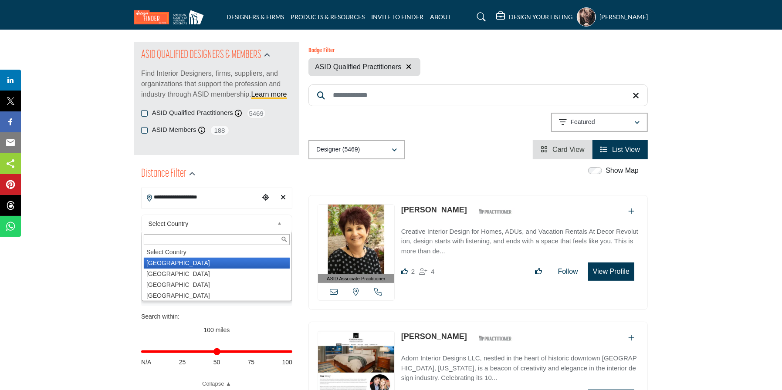
click at [195, 260] on li "[GEOGRAPHIC_DATA]" at bounding box center [217, 263] width 146 height 11
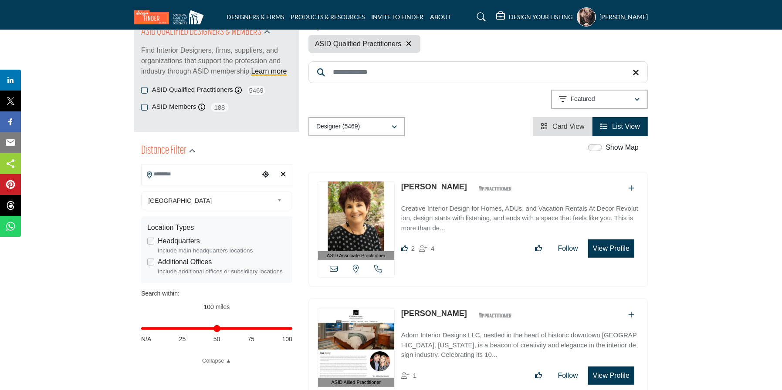
scroll to position [131, 0]
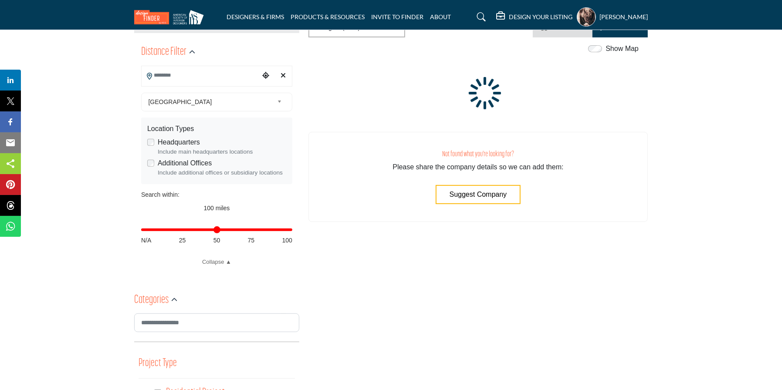
scroll to position [218, 0]
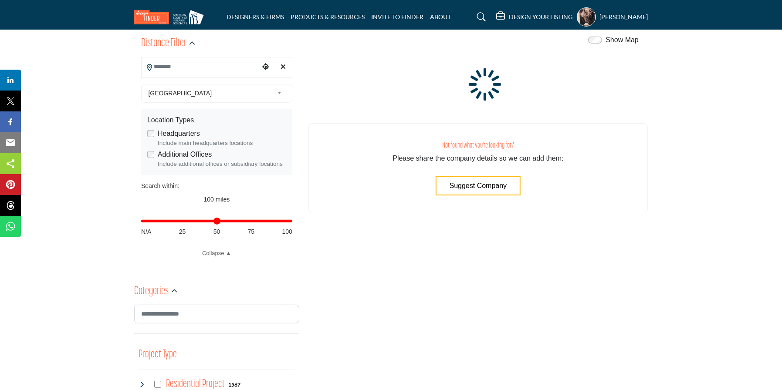
type input "**"
click at [186, 220] on input "Distance in miles" at bounding box center [216, 221] width 151 height 2
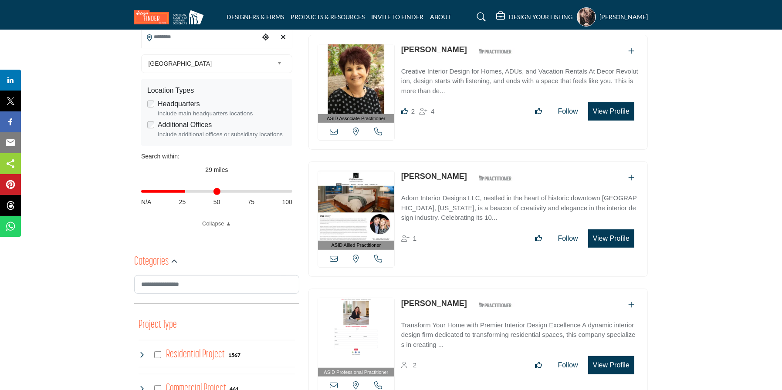
scroll to position [261, 0]
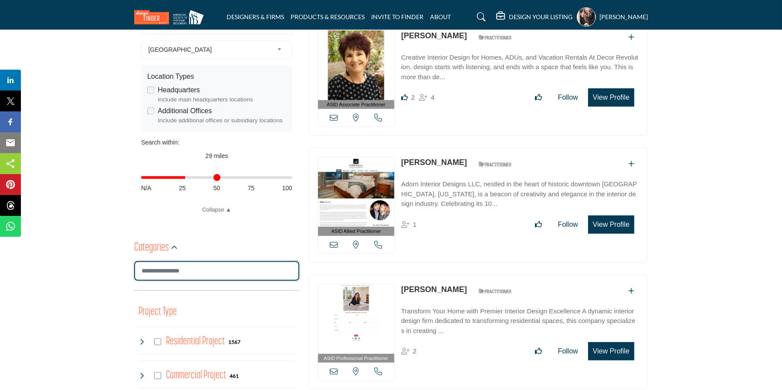
click at [201, 267] on input "Search Category" at bounding box center [216, 271] width 165 height 20
type input "***"
type input "**********"
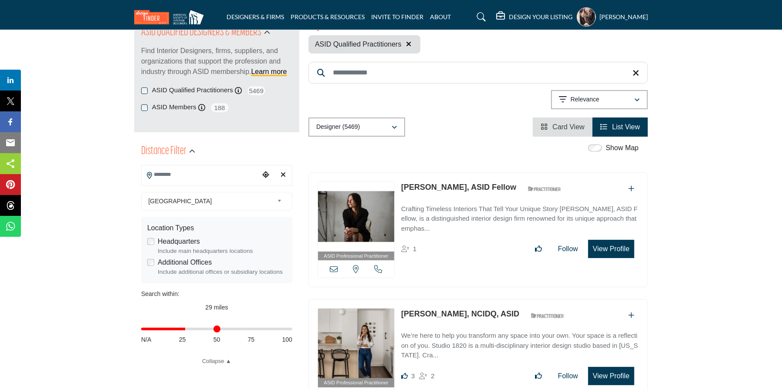
scroll to position [146, 0]
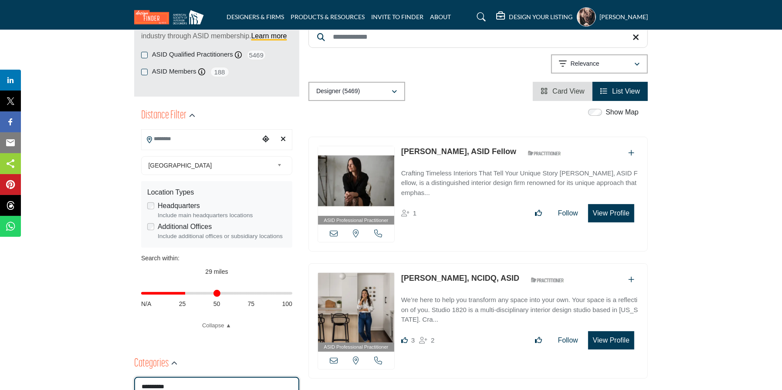
type input "**********"
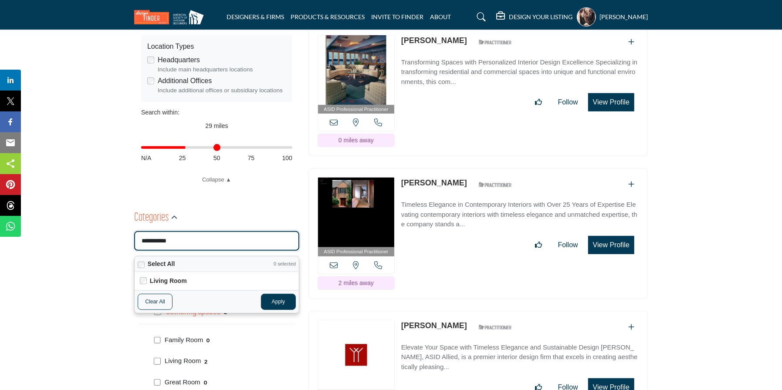
scroll to position [220, 0]
